Goal: Obtain resource: Obtain resource

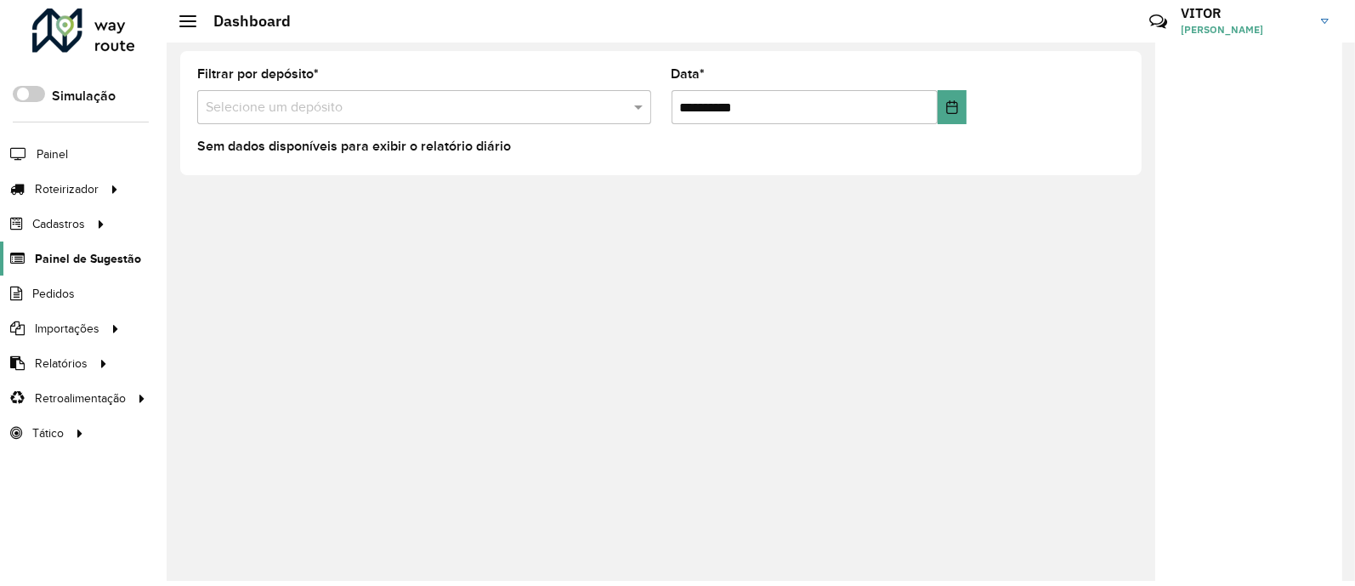
scroll to position [7, 0]
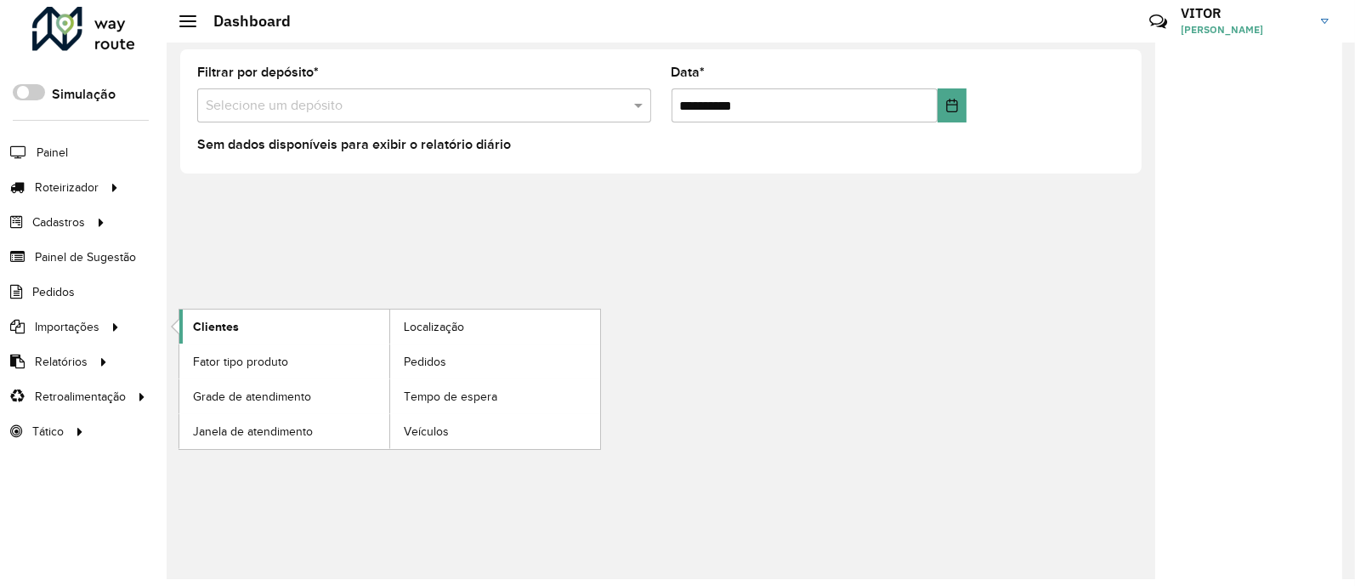
click at [242, 331] on link "Clientes" at bounding box center [284, 326] width 210 height 34
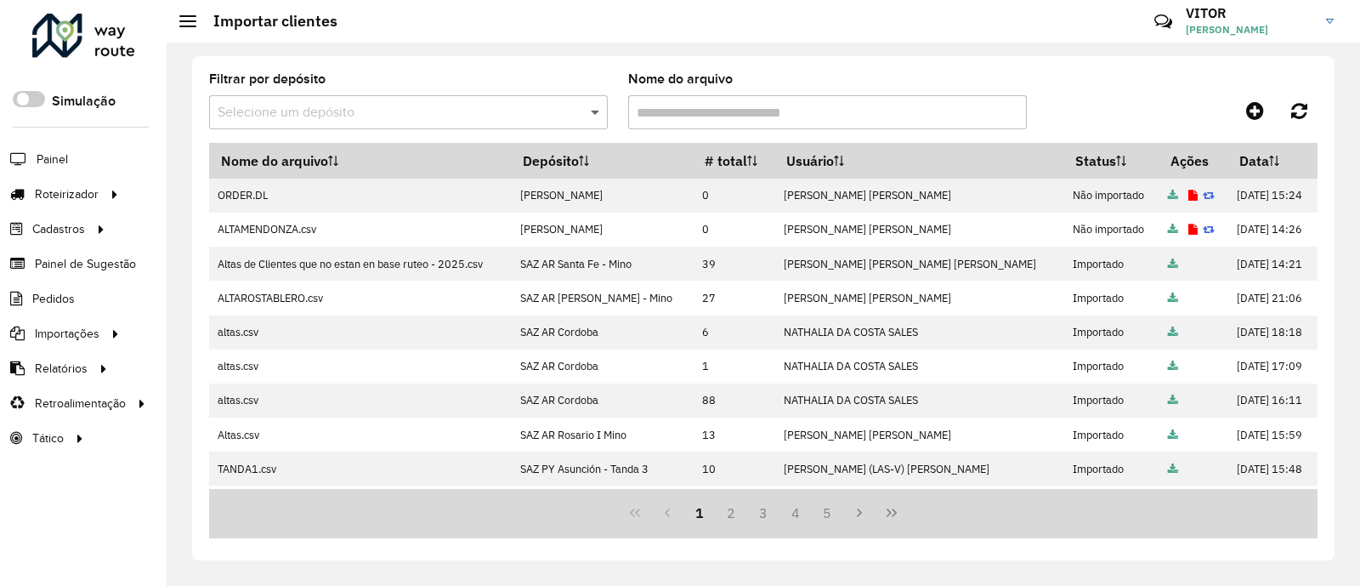
click at [595, 116] on span at bounding box center [597, 112] width 21 height 20
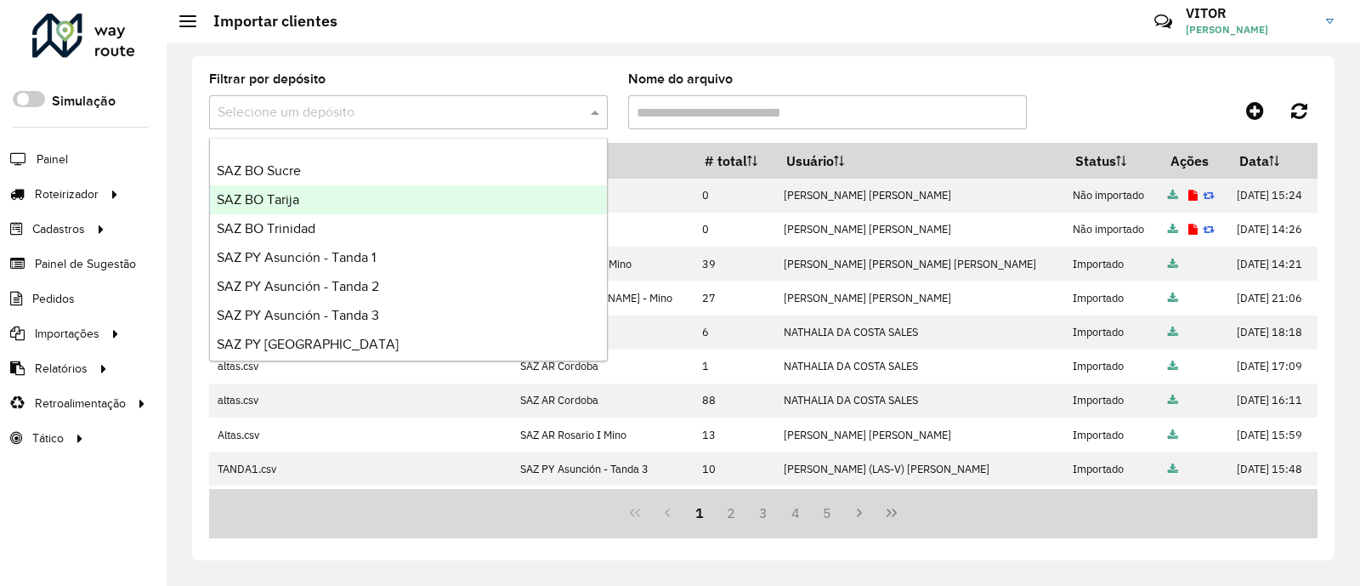
scroll to position [403, 0]
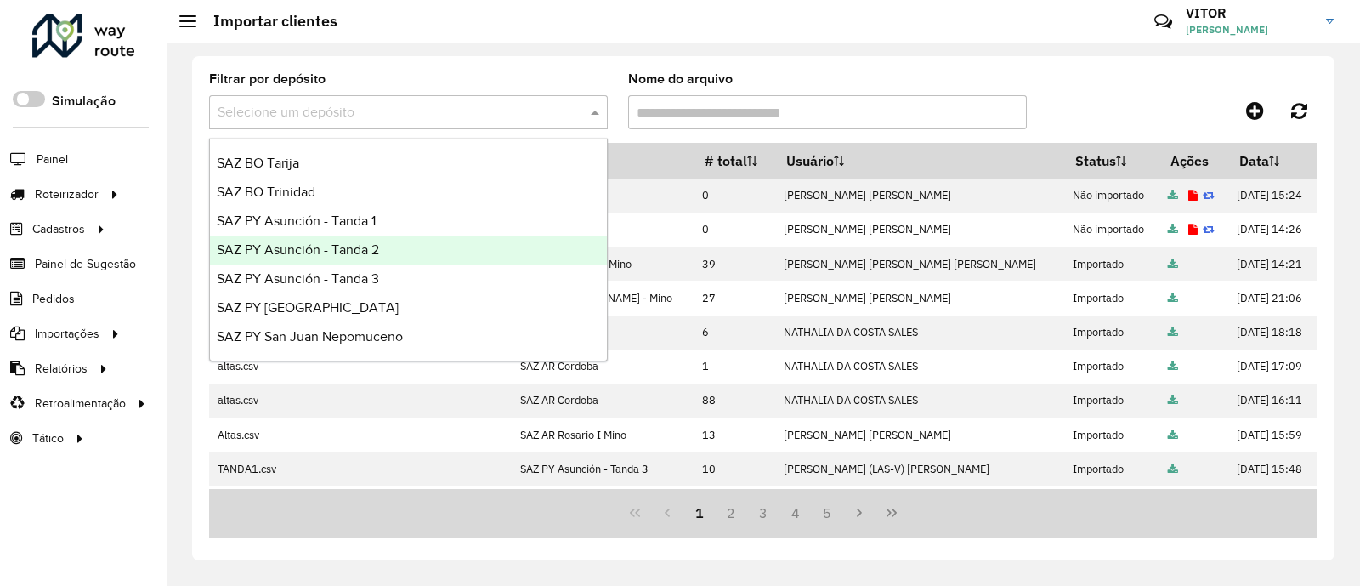
click at [426, 253] on div "SAZ PY Asunción - Tanda 2" at bounding box center [408, 249] width 397 height 29
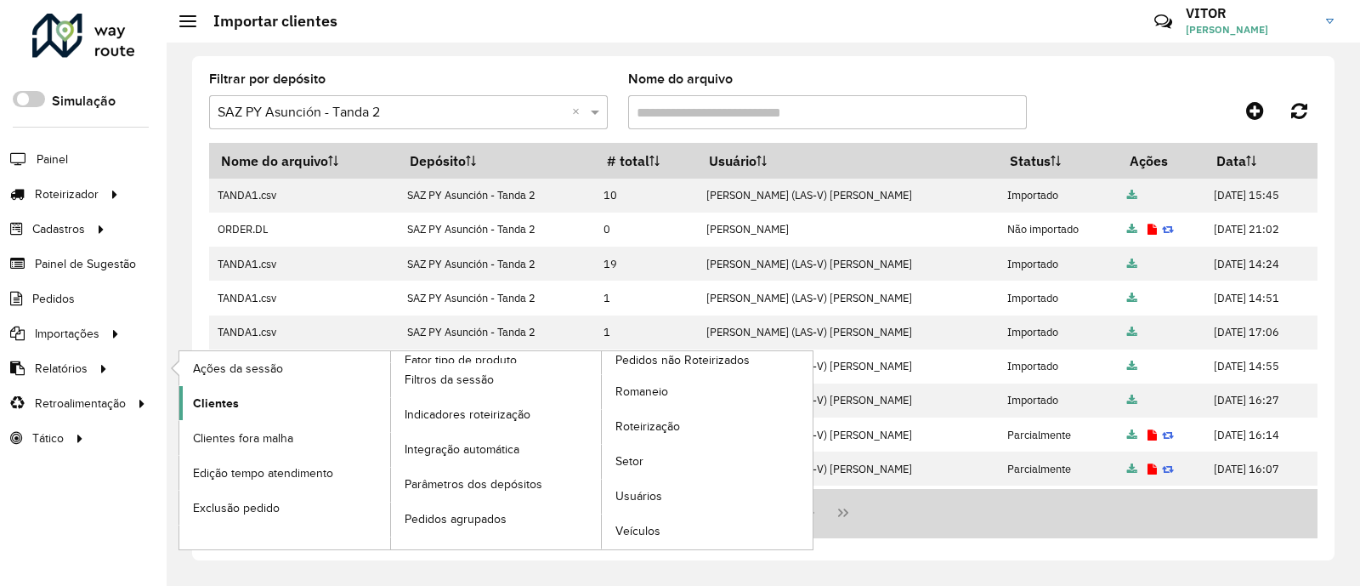
click at [283, 405] on link "Clientes" at bounding box center [284, 403] width 211 height 34
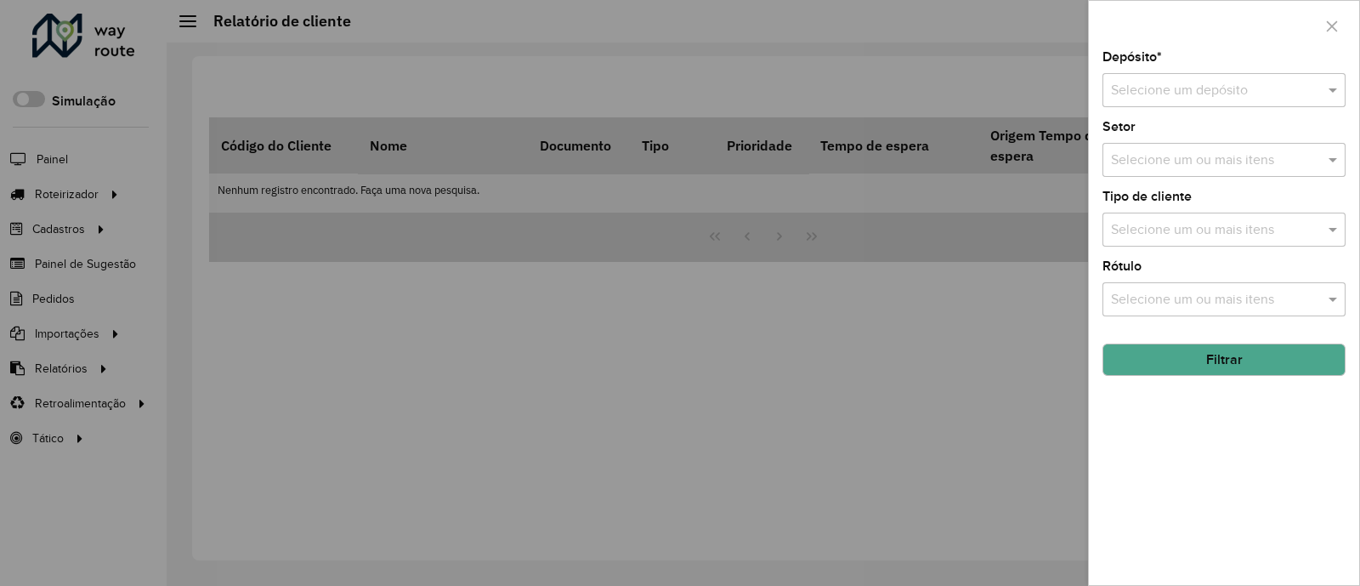
click at [1184, 90] on input "text" at bounding box center [1207, 91] width 192 height 20
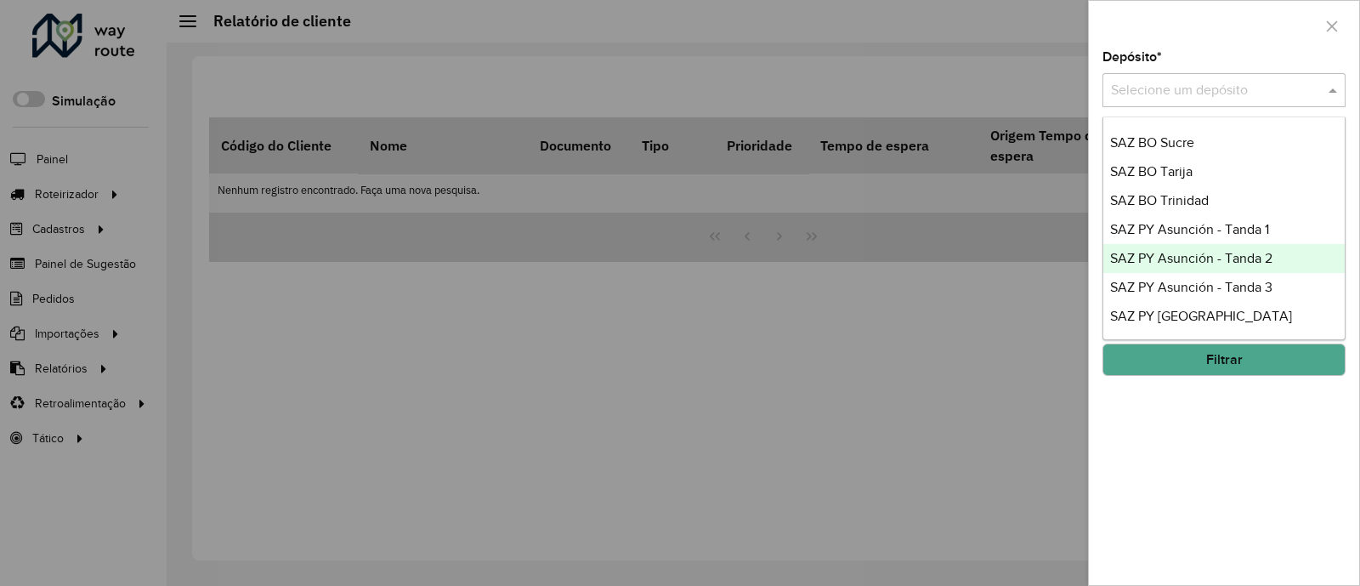
scroll to position [403, 0]
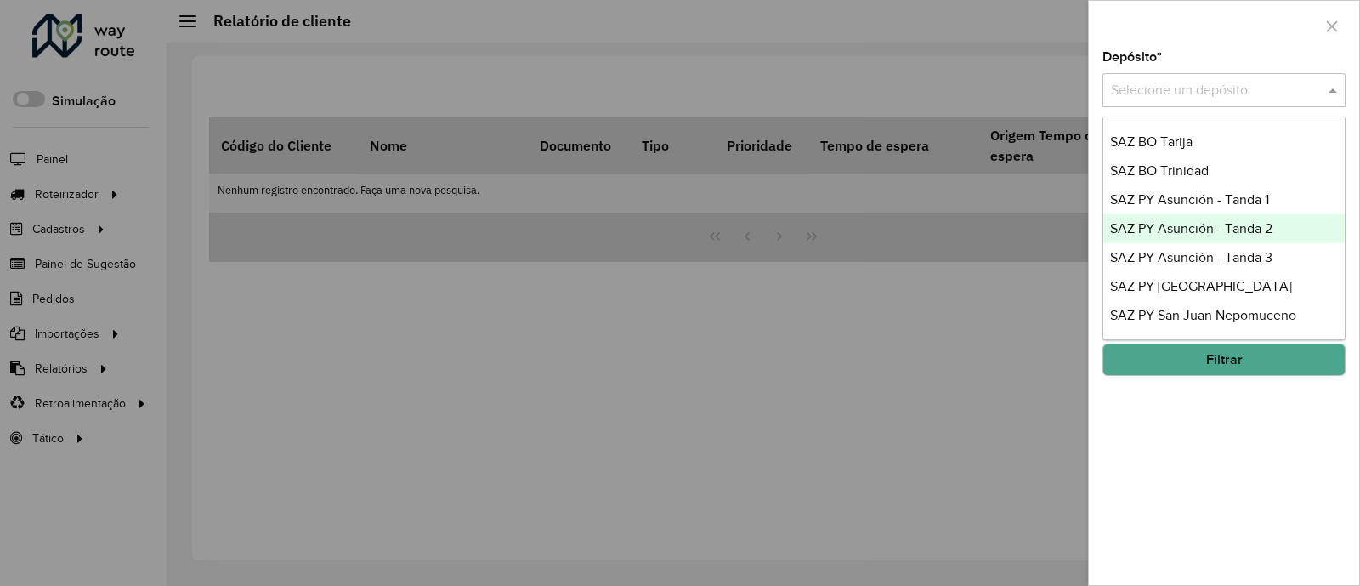
click at [1254, 231] on span "SAZ PY Asunción - Tanda 2" at bounding box center [1191, 228] width 162 height 14
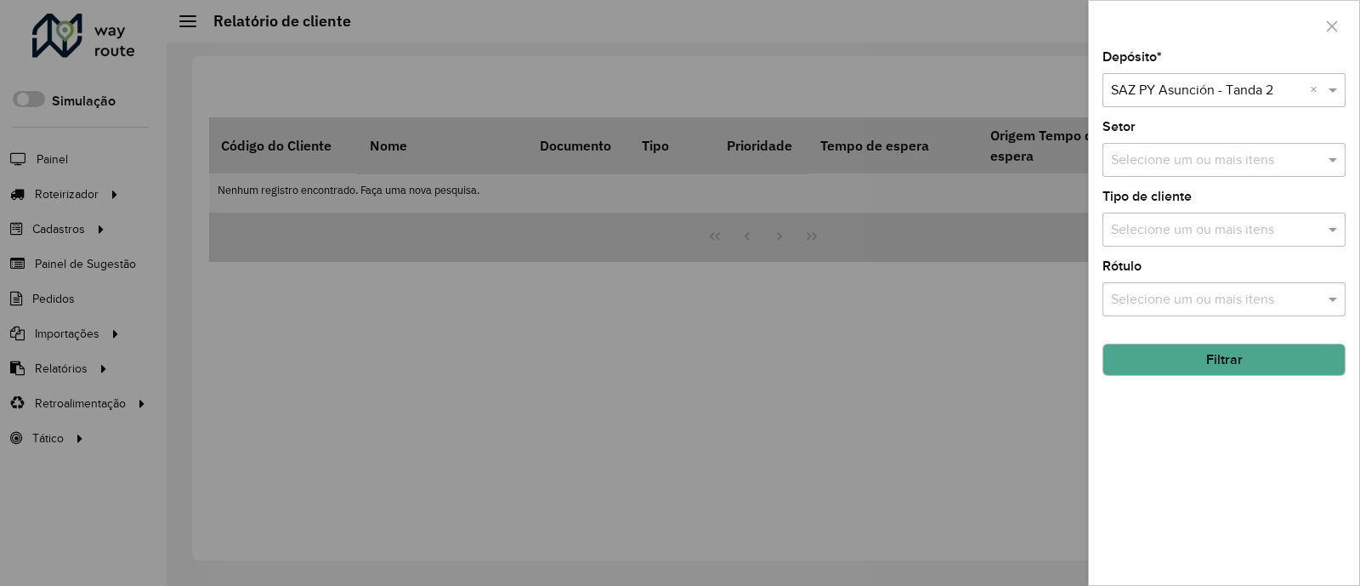
click at [1303, 160] on input "text" at bounding box center [1216, 160] width 218 height 20
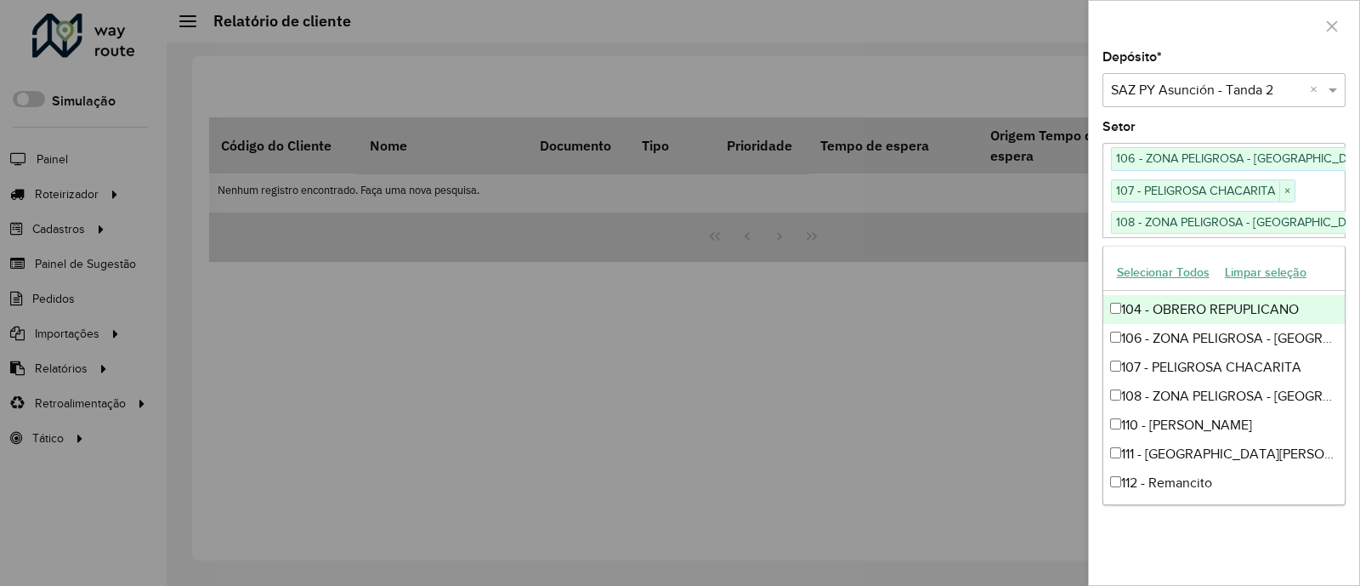
scroll to position [0, 79]
click at [1322, 184] on div "Selecione um ou mais itens 106 - ZONA PELIGROSA - [GEOGRAPHIC_DATA] - TACUMBU ×…" at bounding box center [1233, 190] width 420 height 94
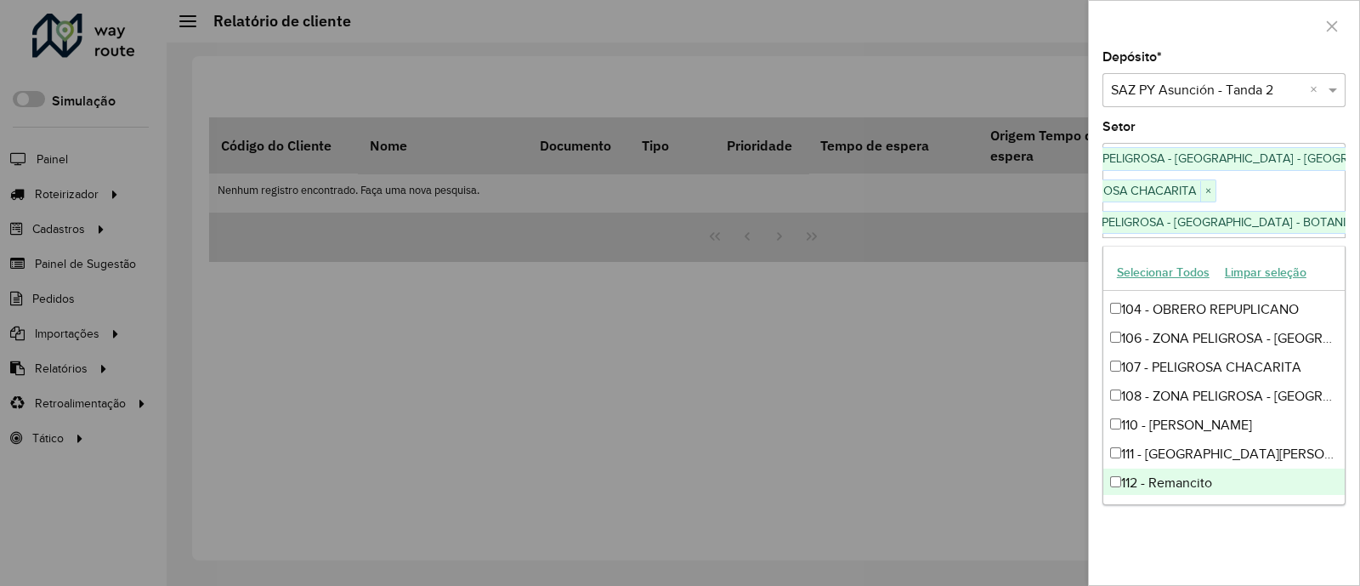
click at [1284, 551] on div "Depósito * Selecione um depósito × SAZ PY [PERSON_NAME] 2 × Setor Selecione um …" at bounding box center [1224, 318] width 270 height 534
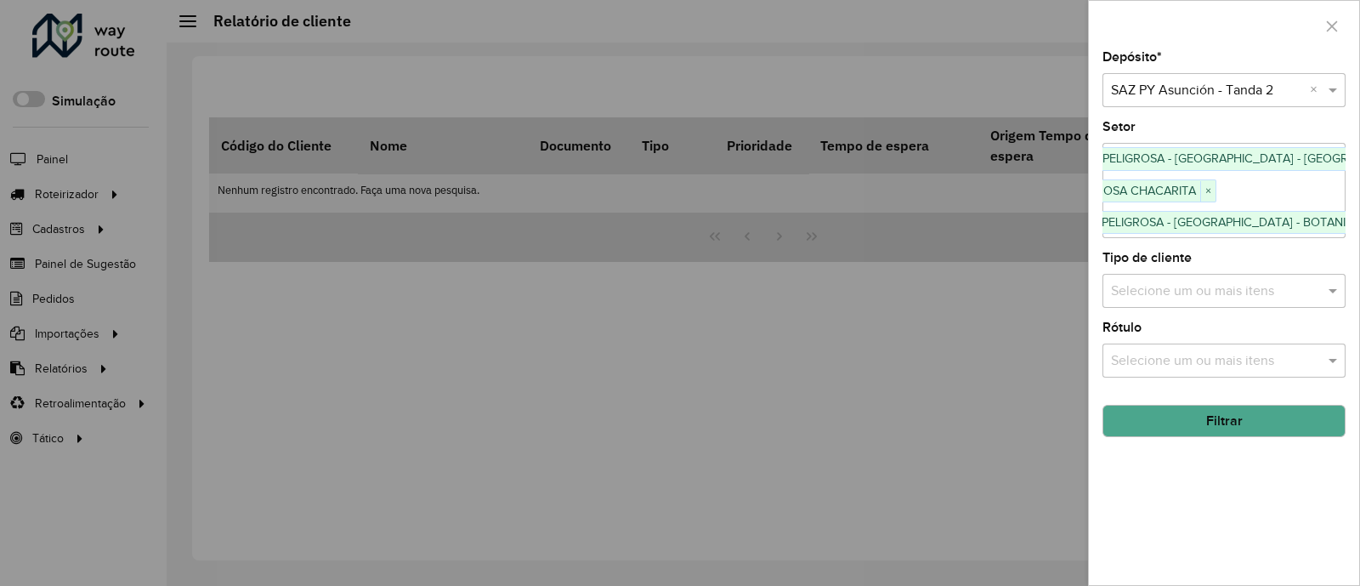
click at [1251, 290] on input "text" at bounding box center [1216, 291] width 218 height 20
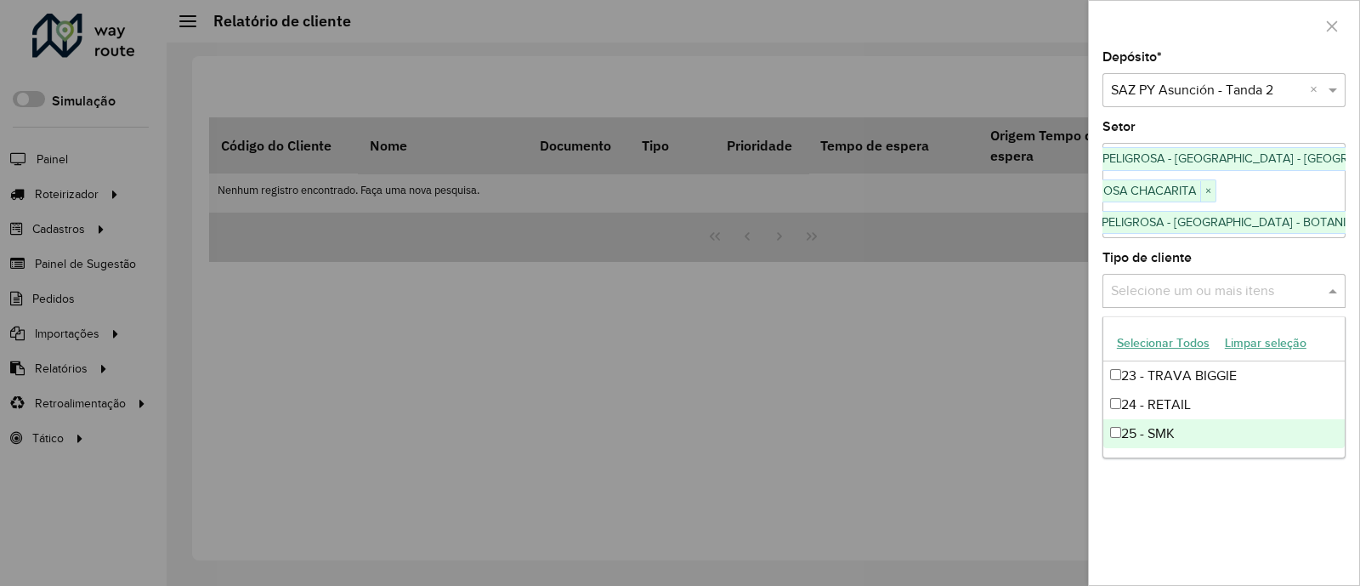
click at [1298, 517] on div "Depósito * Selecione um depósito × SAZ PY [PERSON_NAME] 2 × Setor Selecione um …" at bounding box center [1224, 318] width 270 height 534
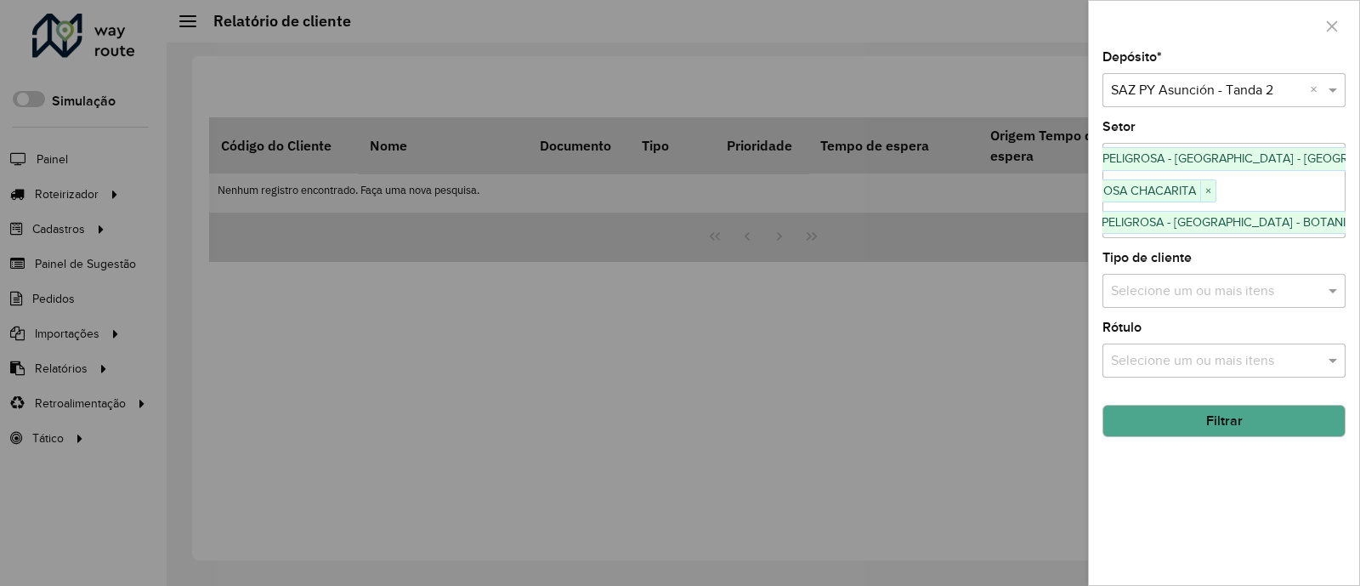
click at [1227, 425] on button "Filtrar" at bounding box center [1223, 421] width 243 height 32
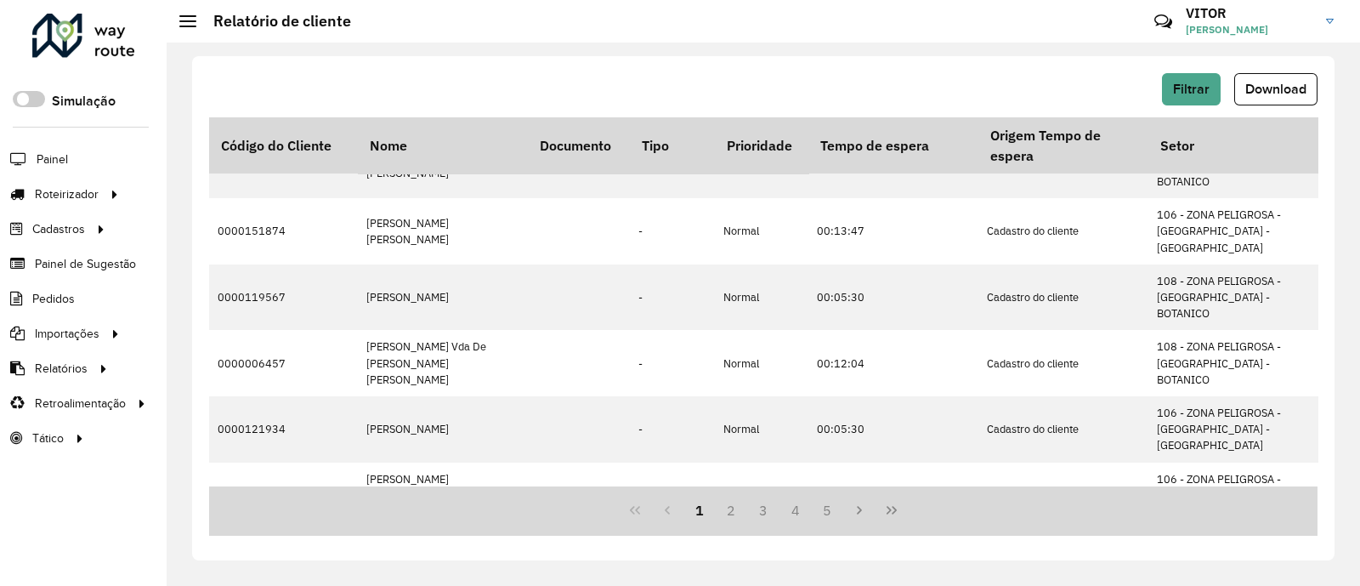
scroll to position [685, 0]
click at [836, 510] on button "5" at bounding box center [828, 510] width 32 height 32
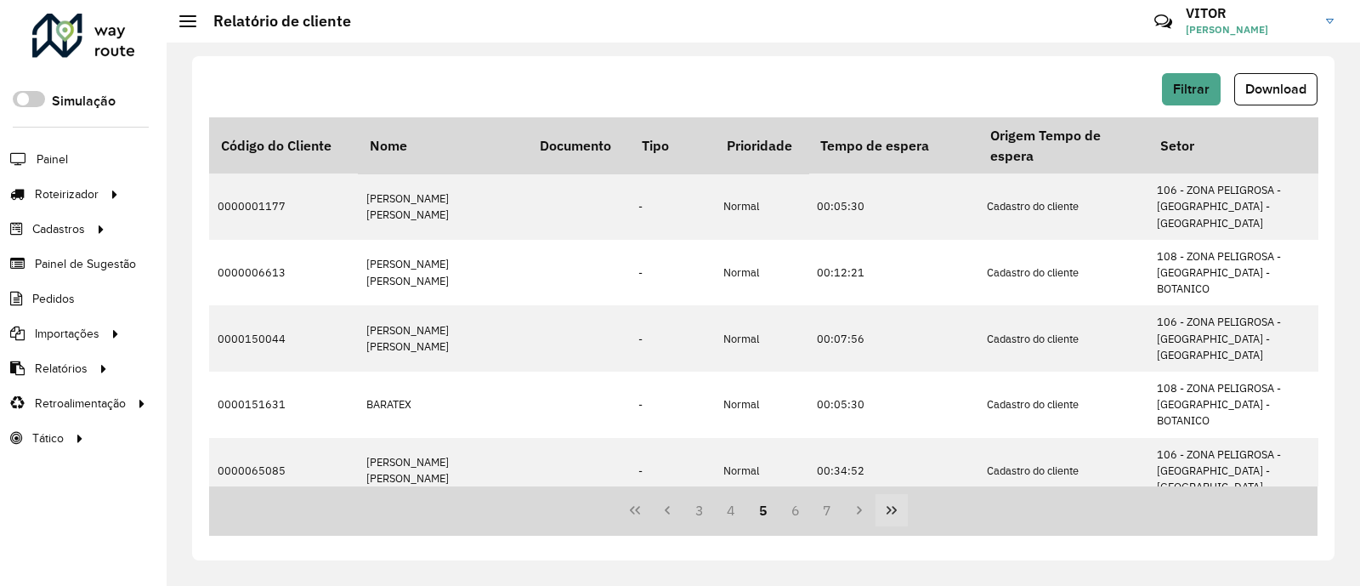
click at [879, 513] on button "Last Page" at bounding box center [892, 510] width 32 height 32
click at [640, 512] on icon "First Page" at bounding box center [635, 510] width 14 height 14
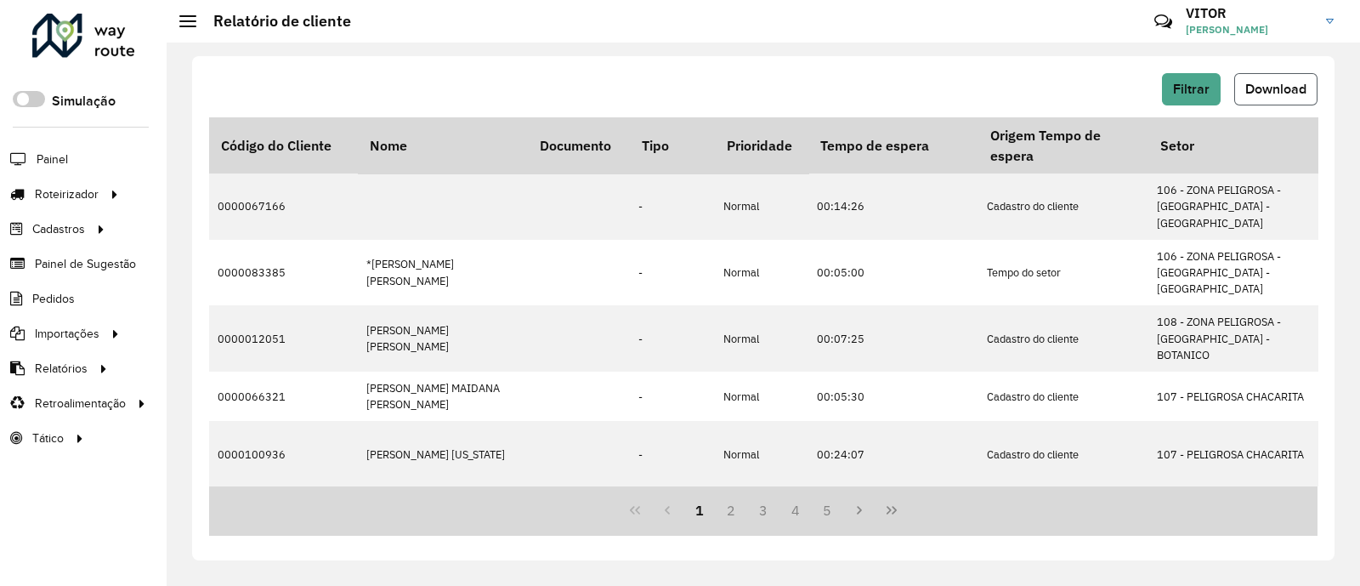
click at [1267, 99] on button "Download" at bounding box center [1275, 89] width 83 height 32
click at [814, 74] on div "Filtrar Download" at bounding box center [763, 89] width 1108 height 32
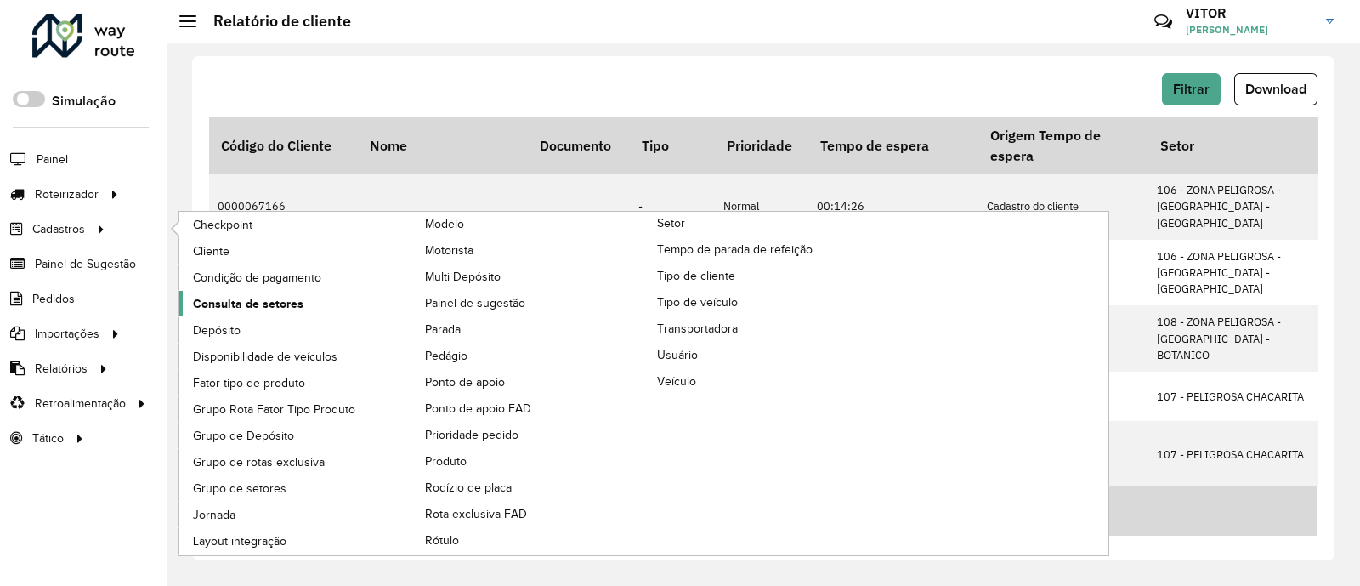
click at [264, 304] on span "Consulta de setores" at bounding box center [248, 304] width 111 height 18
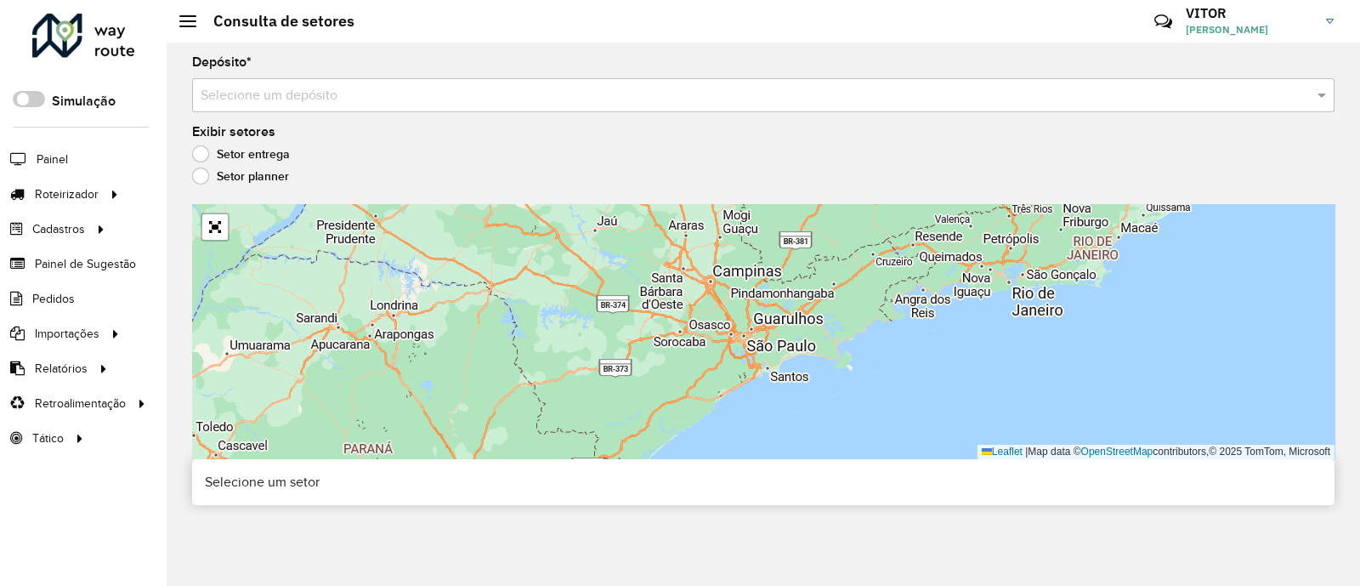
click at [286, 94] on input "text" at bounding box center [746, 96] width 1091 height 20
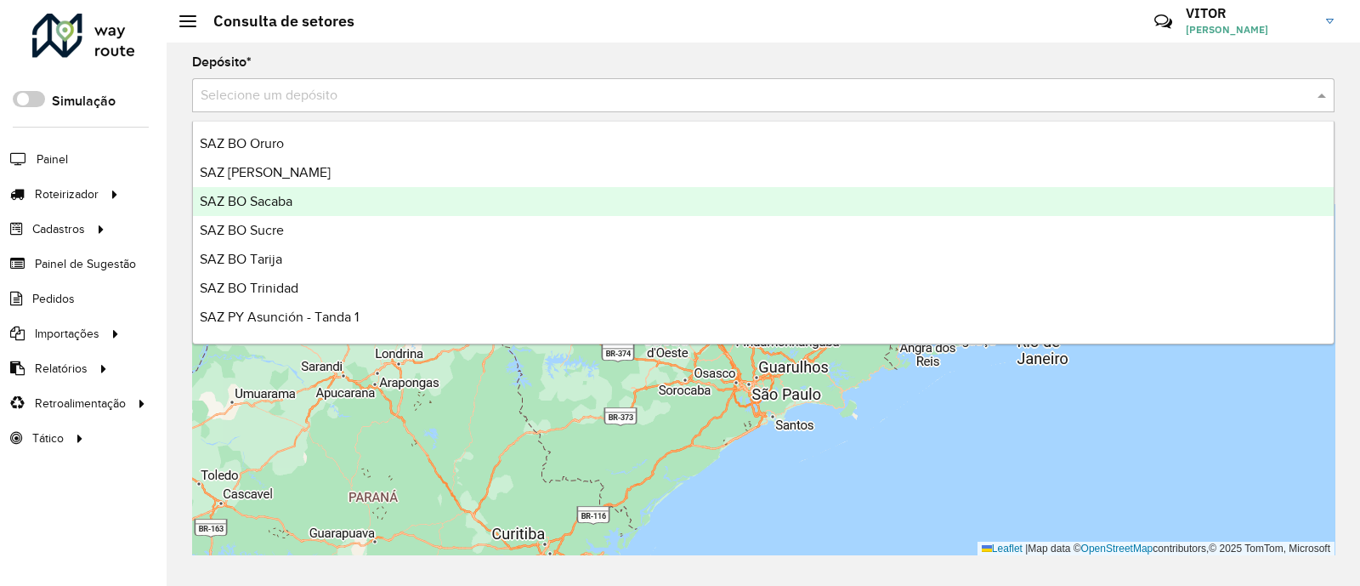
scroll to position [403, 0]
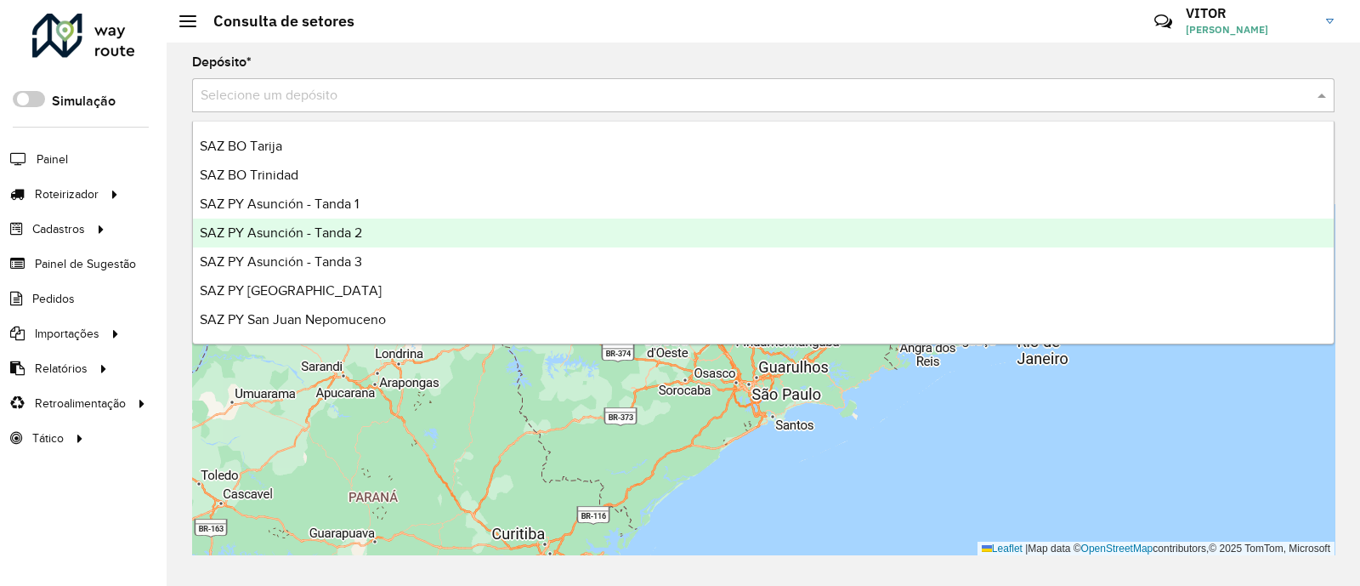
click at [354, 226] on span "SAZ PY Asunción - Tanda 2" at bounding box center [281, 232] width 162 height 14
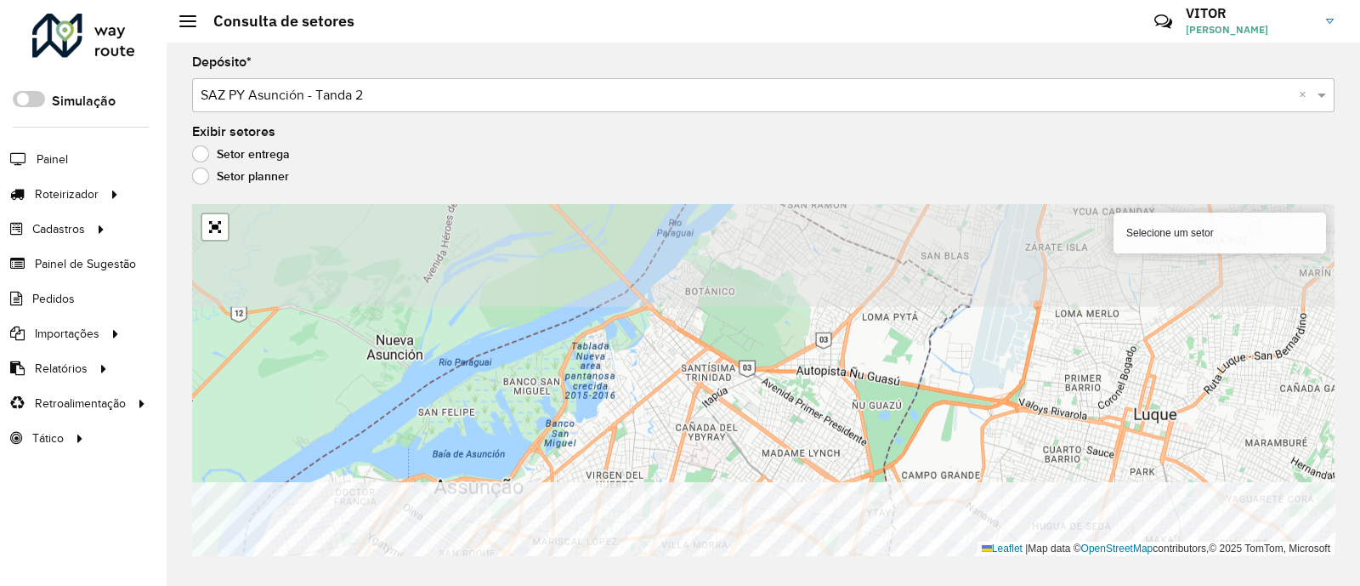
click at [412, 585] on html "Aguarde... Pop-up bloqueado! Seu navegador bloqueou automáticamente a abertura …" at bounding box center [680, 293] width 1360 height 586
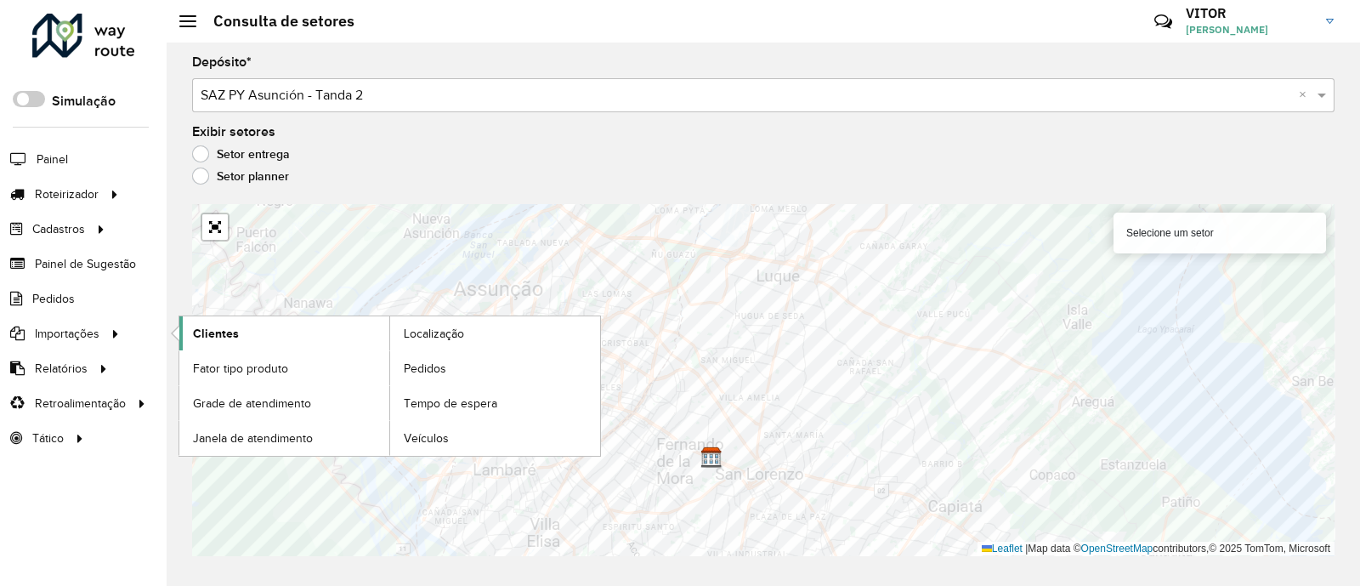
click at [230, 326] on span "Clientes" at bounding box center [216, 334] width 46 height 18
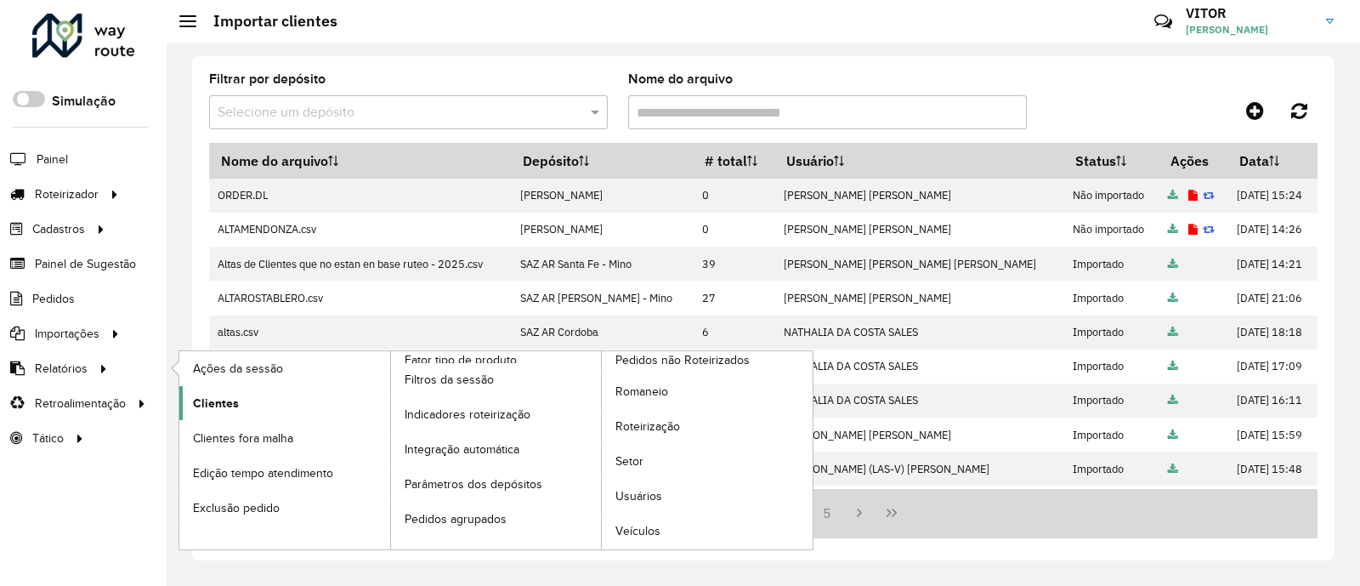
click at [234, 405] on span "Clientes" at bounding box center [216, 403] width 46 height 18
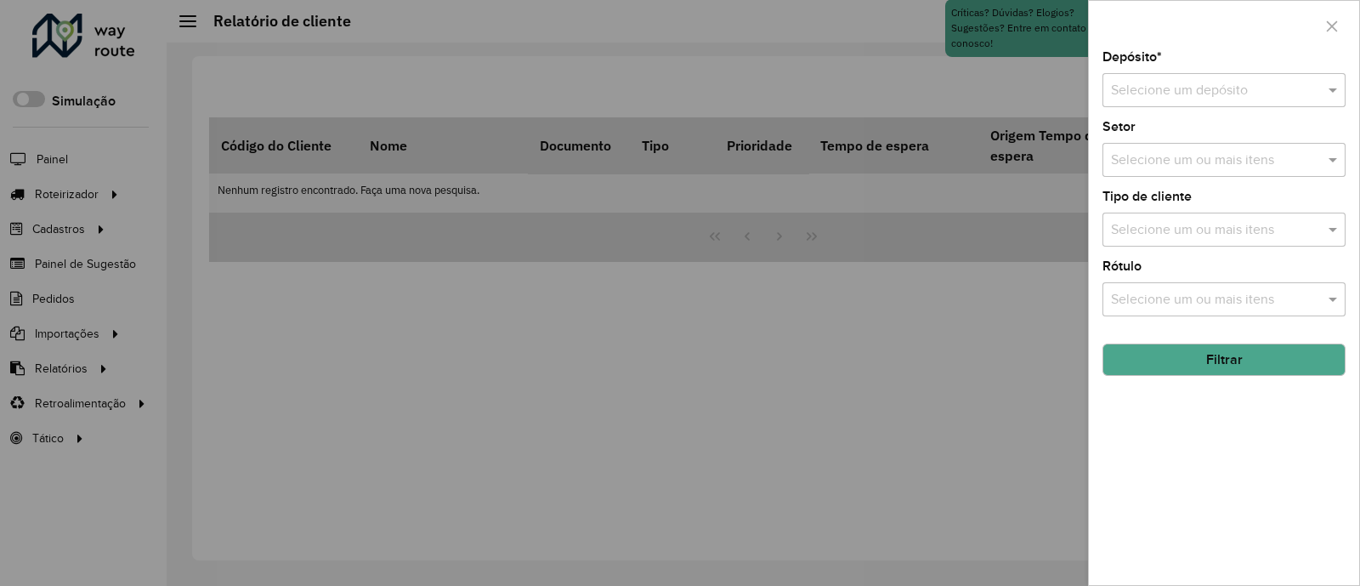
click at [1186, 82] on input "text" at bounding box center [1207, 91] width 192 height 20
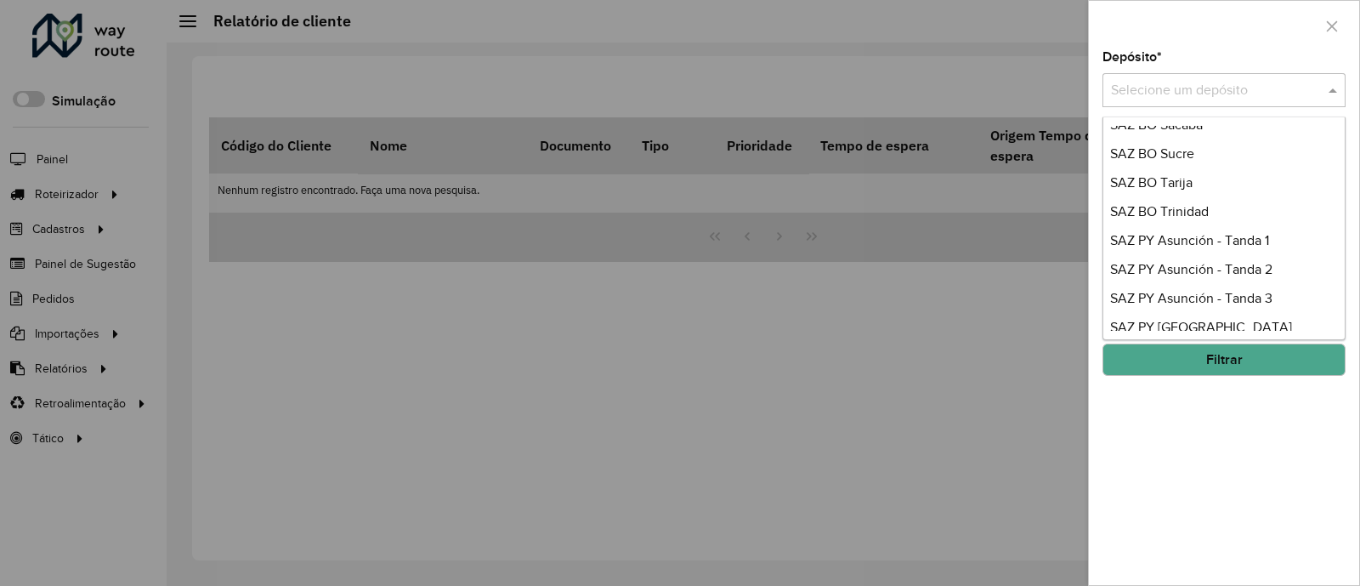
scroll to position [403, 0]
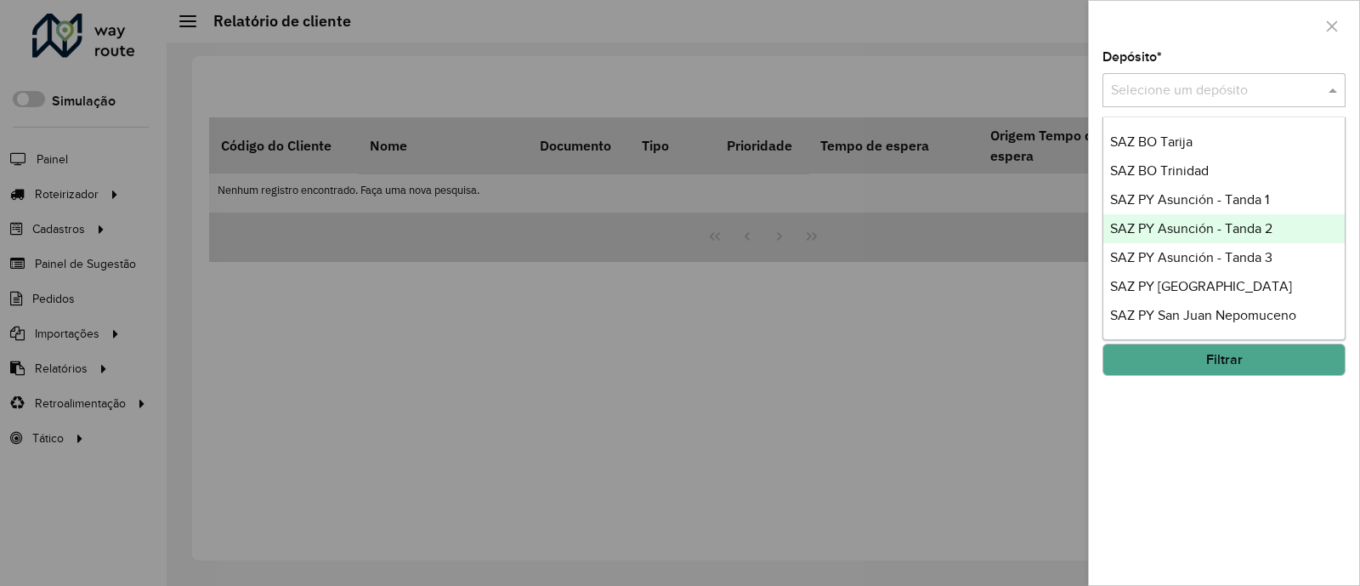
click at [1229, 234] on span "SAZ PY Asunción - Tanda 2" at bounding box center [1191, 228] width 162 height 14
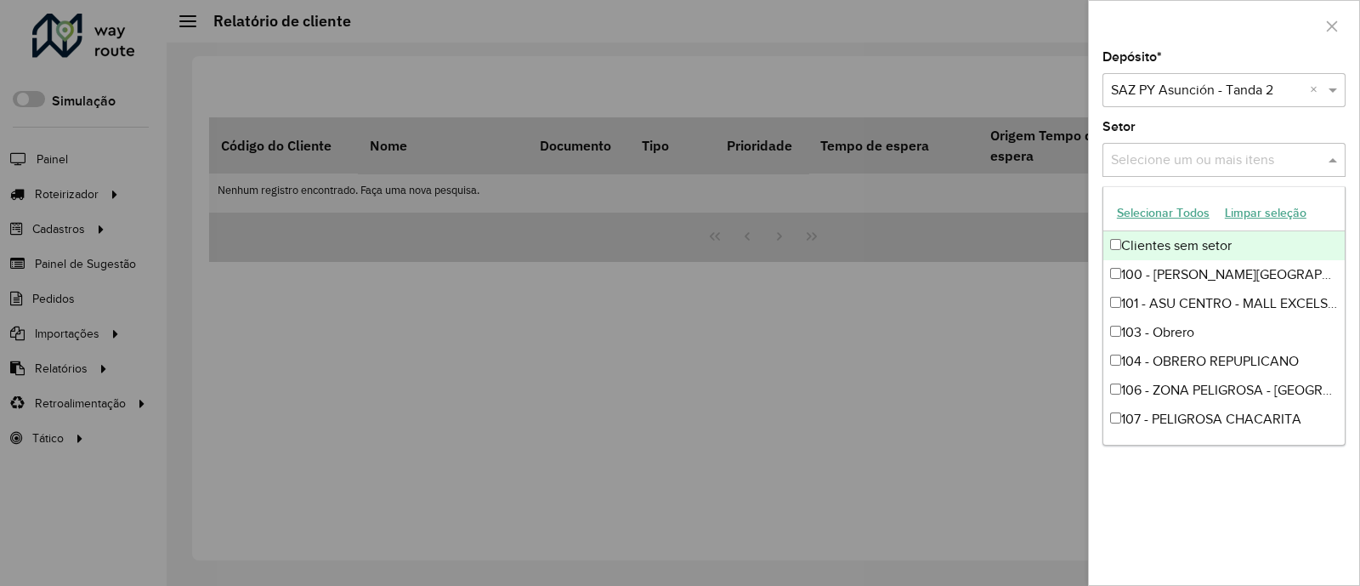
click at [1237, 164] on input "text" at bounding box center [1216, 160] width 218 height 20
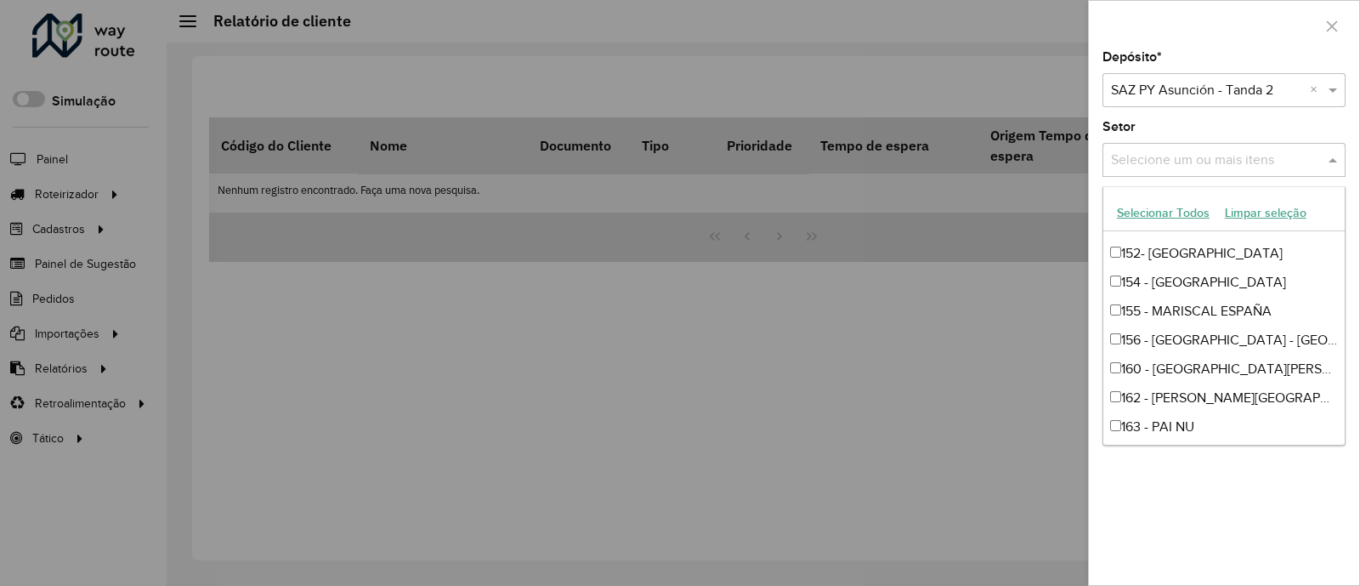
scroll to position [638, 0]
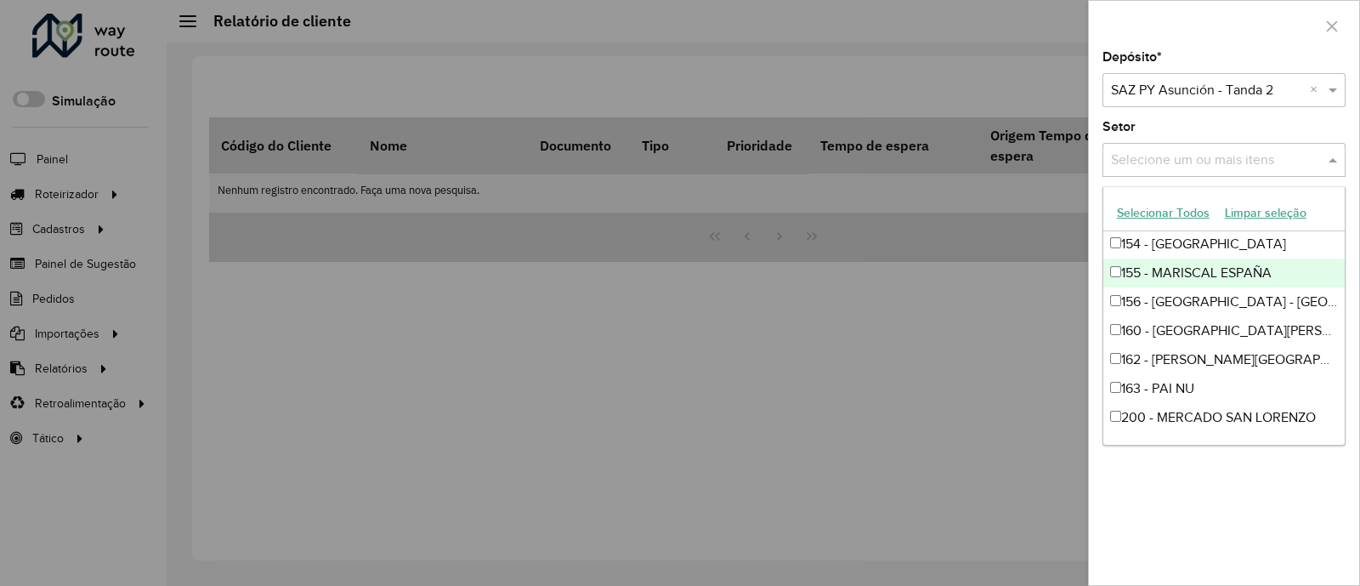
click at [1235, 156] on input "text" at bounding box center [1216, 160] width 218 height 20
click at [1227, 105] on div "Selecione um depósito × SAZ PY Asunción - Tanda 2 ×" at bounding box center [1223, 90] width 243 height 34
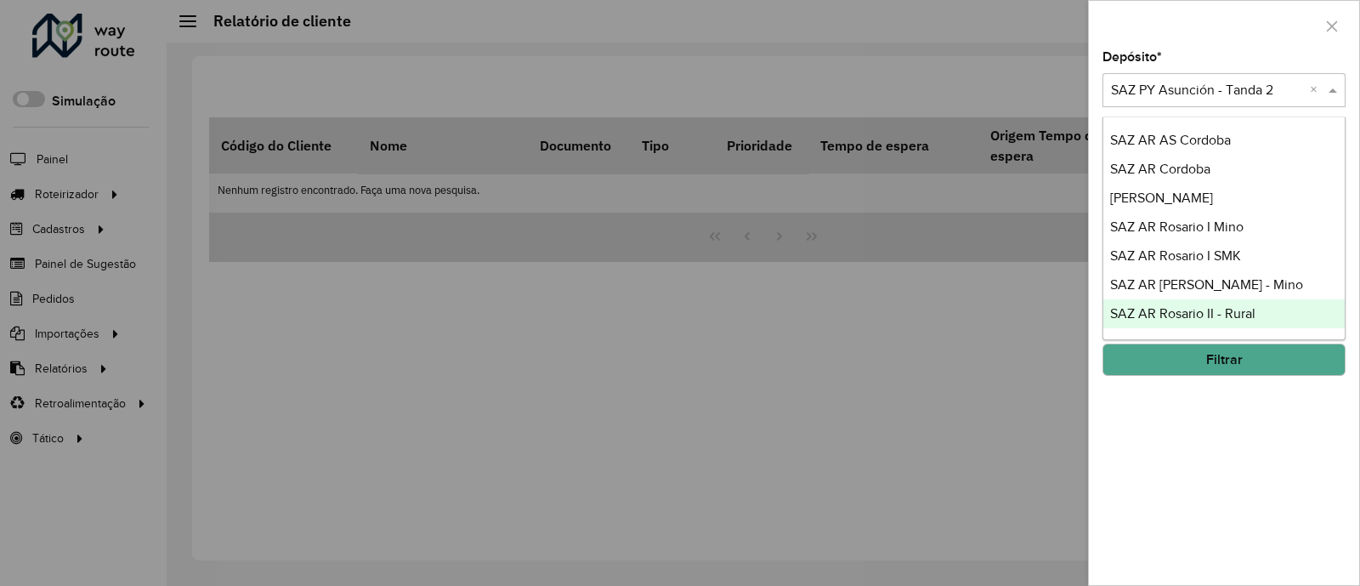
click at [1283, 460] on div "Depósito * Selecione um depósito × SAZ PY [PERSON_NAME] 2 × Setor Selecione um …" at bounding box center [1224, 318] width 270 height 534
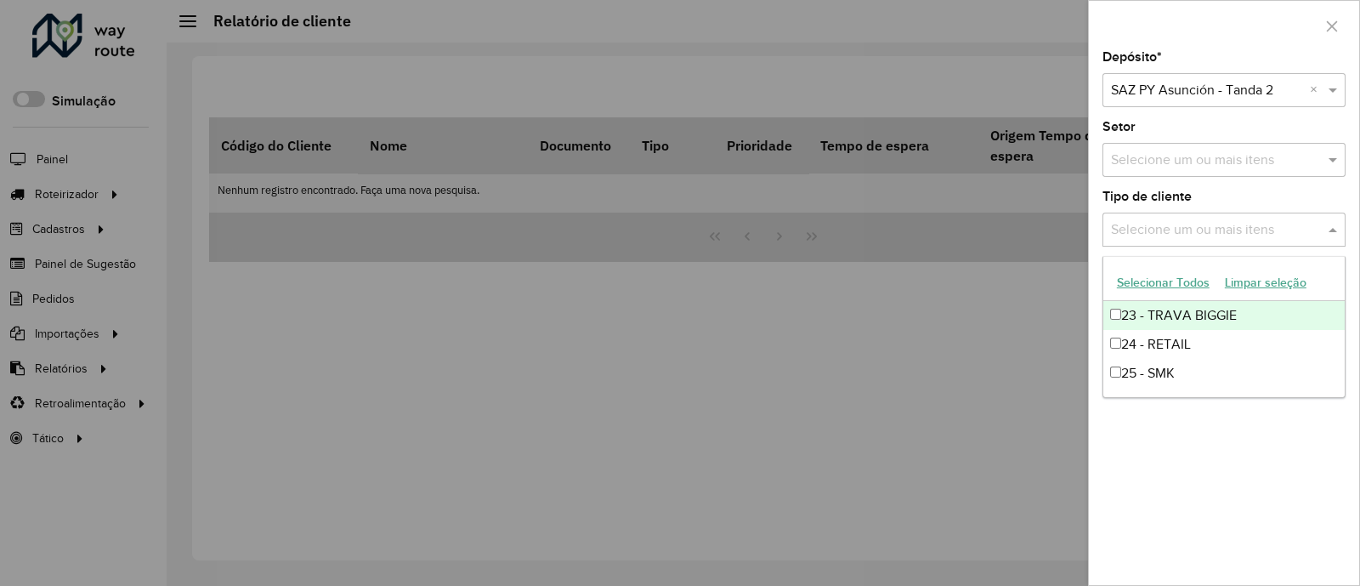
click at [1237, 235] on input "text" at bounding box center [1216, 230] width 218 height 20
click at [1176, 317] on div "23 - TRAVA BIGGIE" at bounding box center [1223, 315] width 241 height 29
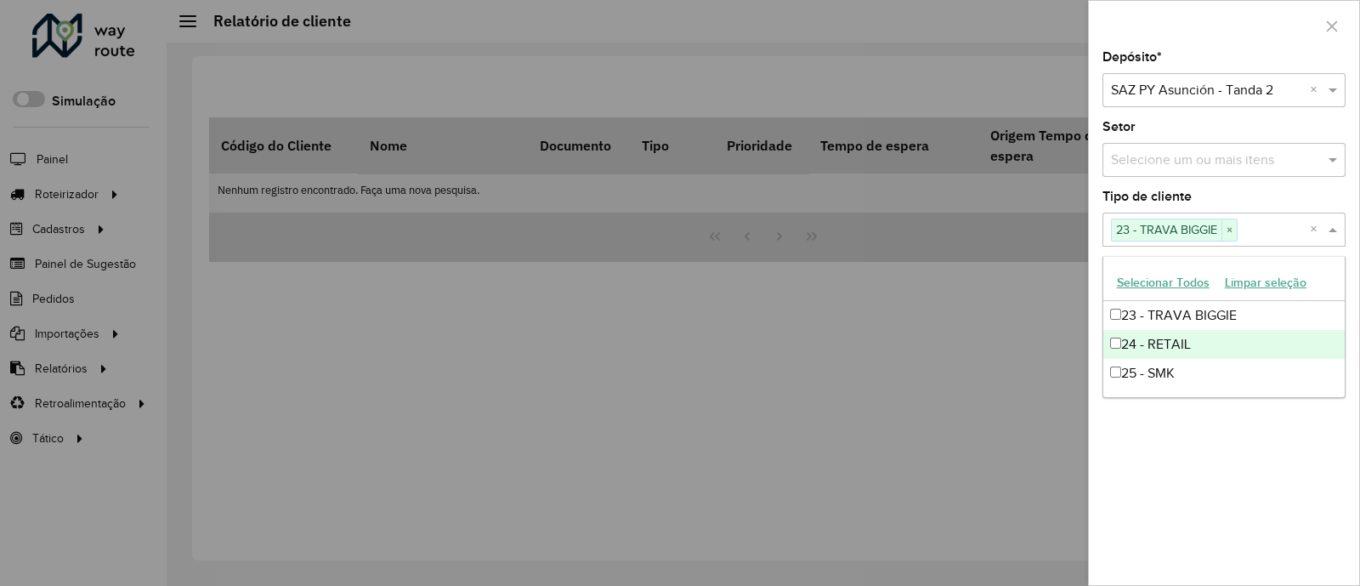
click at [1278, 446] on div "Depósito * Selecione um depósito × SAZ PY [PERSON_NAME] 2 × Setor Selecione um …" at bounding box center [1224, 318] width 270 height 534
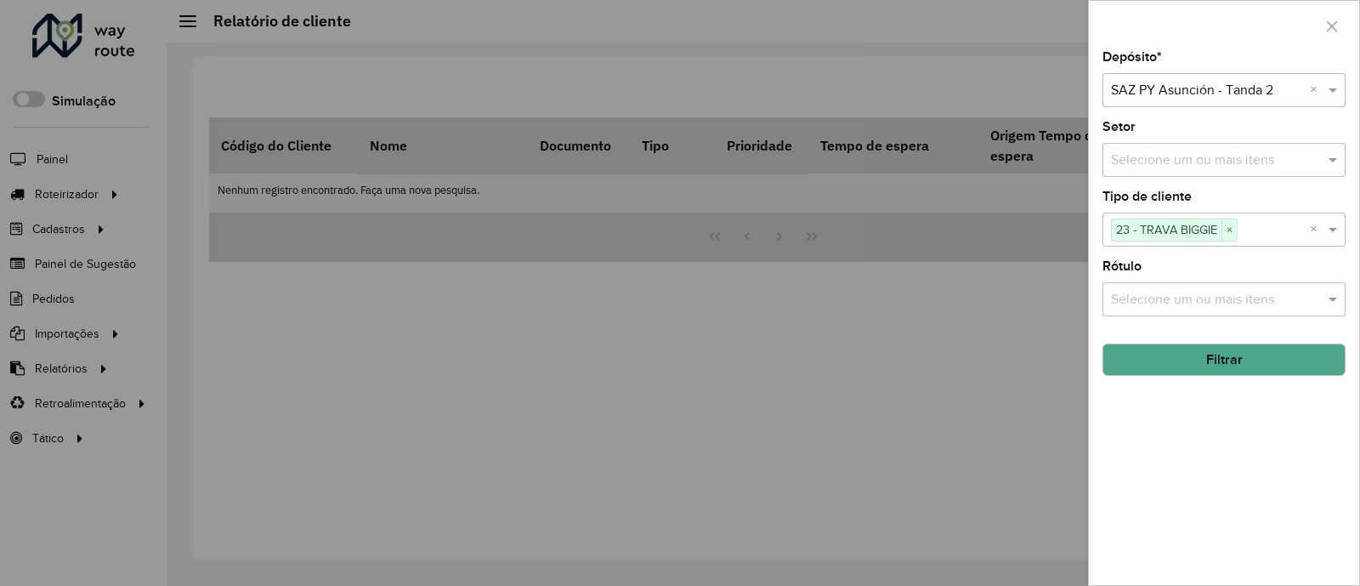
click at [1233, 369] on button "Filtrar" at bounding box center [1223, 359] width 243 height 32
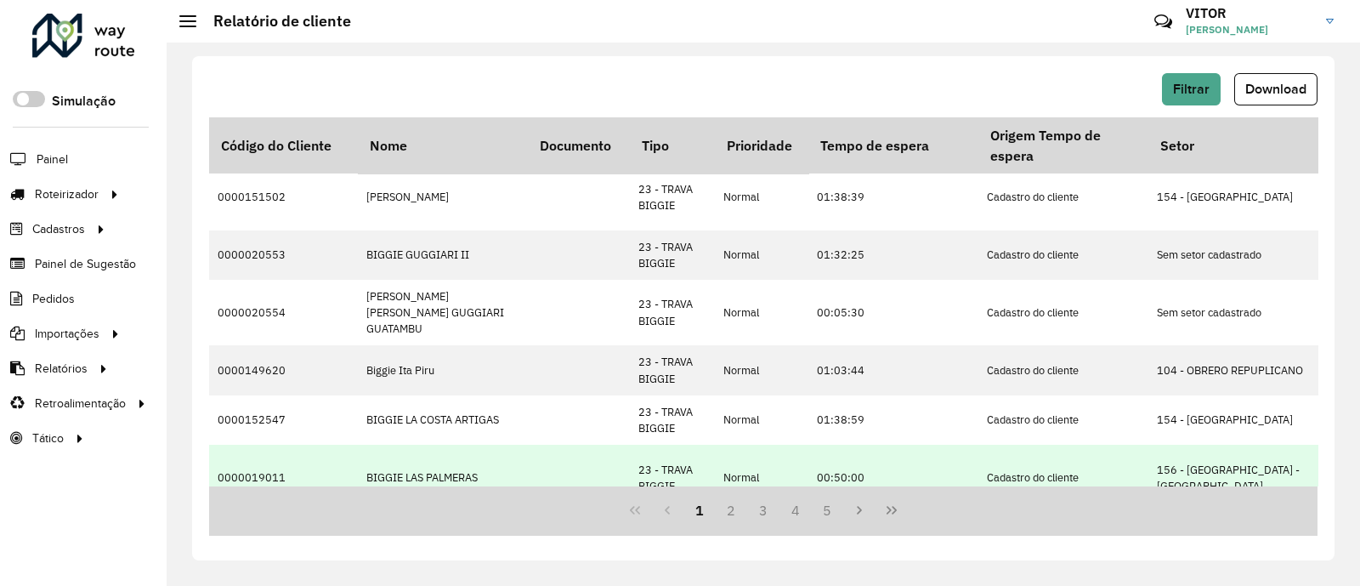
scroll to position [701, 0]
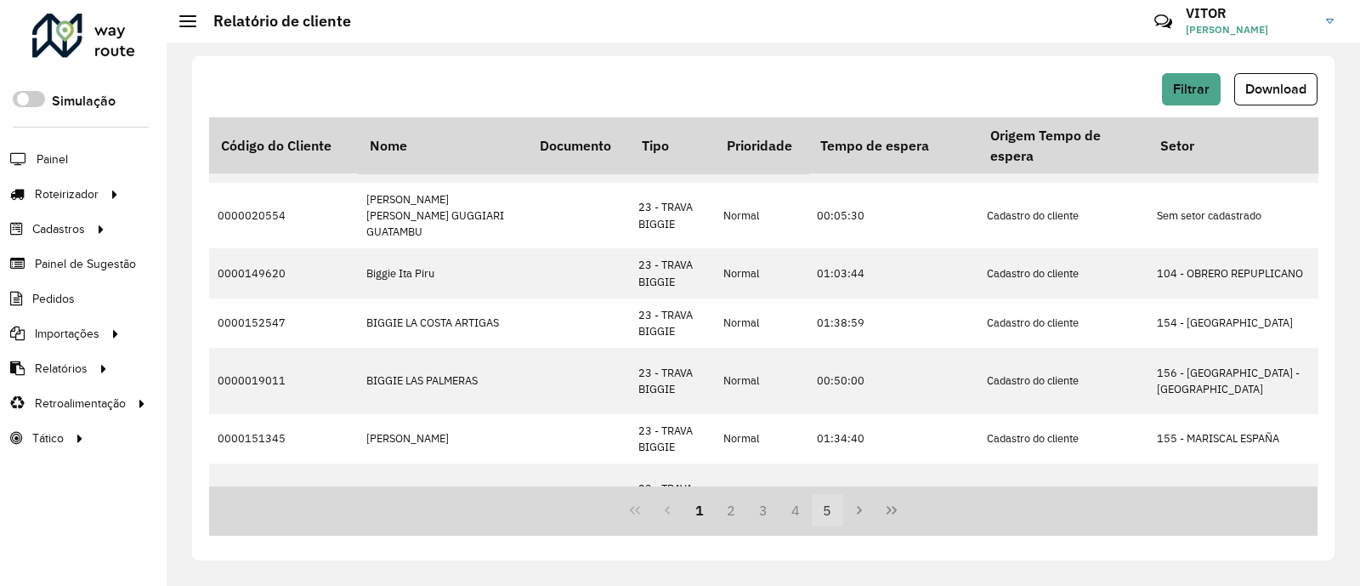
click at [830, 508] on button "5" at bounding box center [828, 510] width 32 height 32
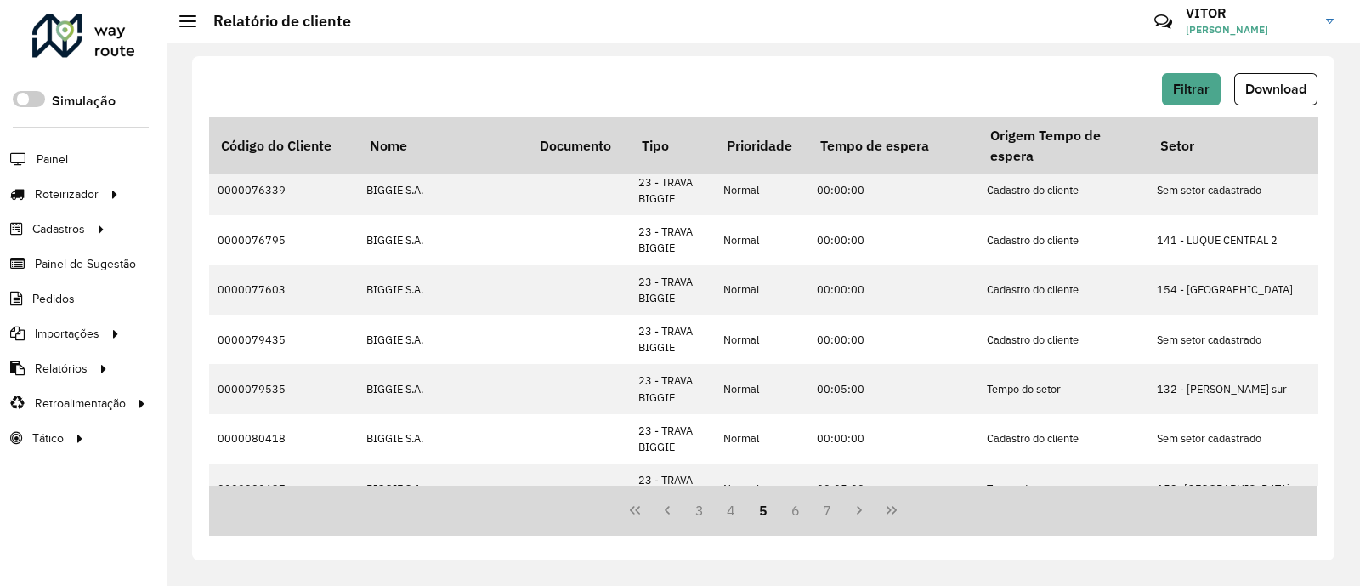
scroll to position [0, 0]
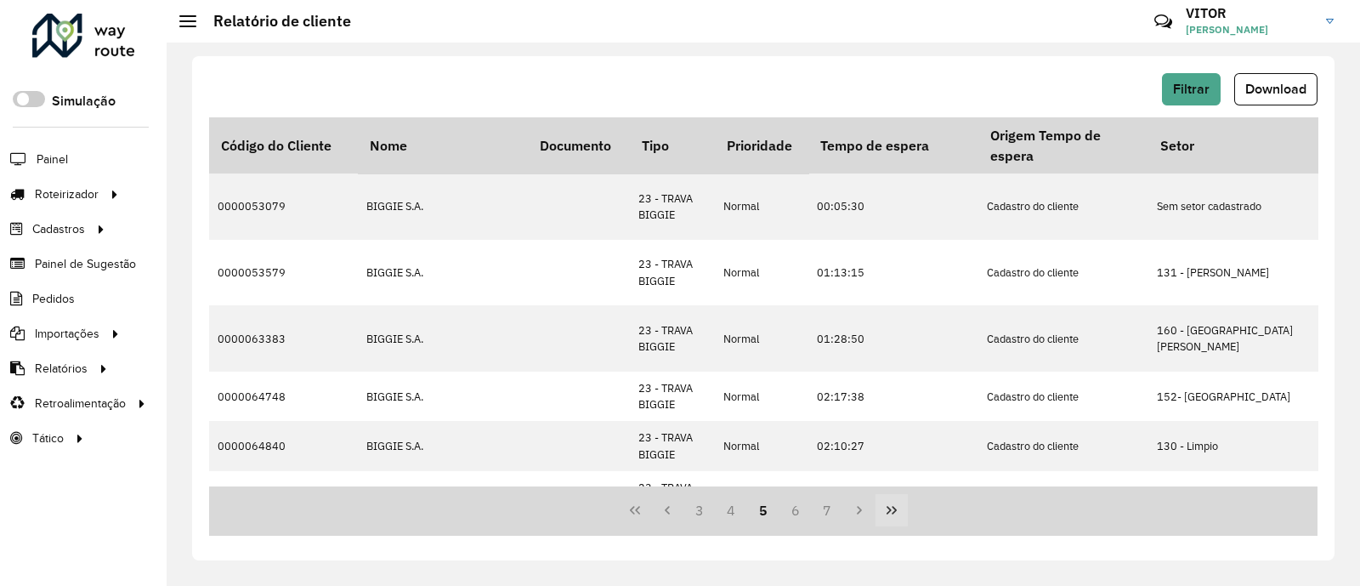
click at [892, 507] on icon "Last Page" at bounding box center [892, 510] width 14 height 14
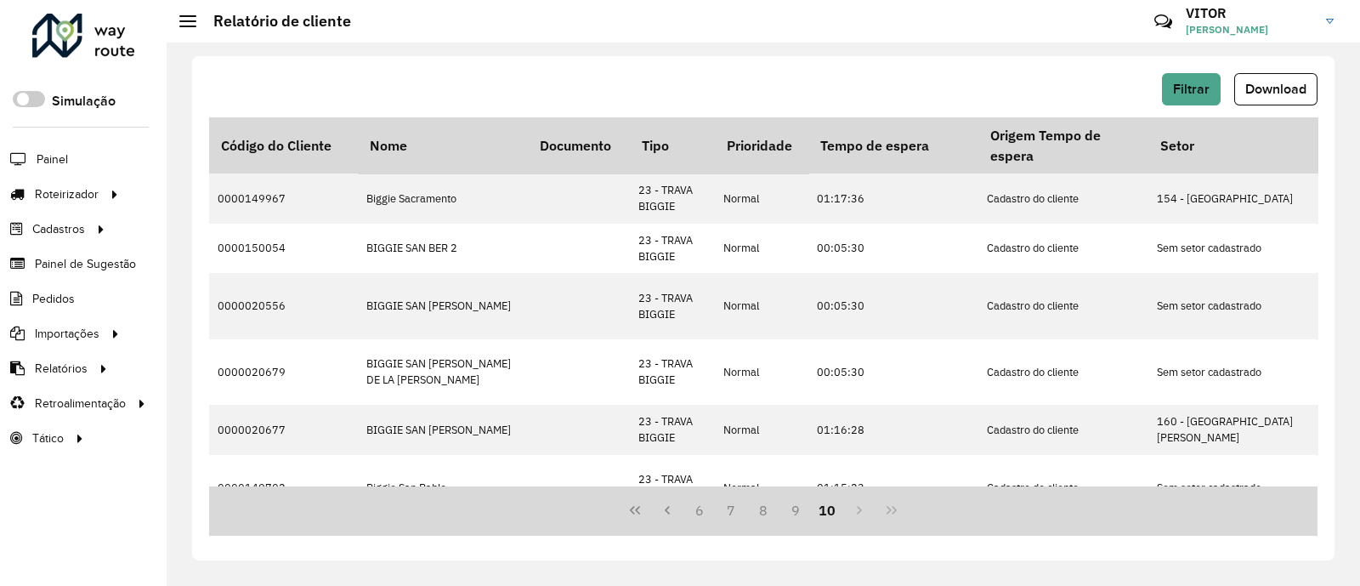
click at [699, 78] on div "Filtrar Download" at bounding box center [763, 89] width 1108 height 32
